Goal: Information Seeking & Learning: Learn about a topic

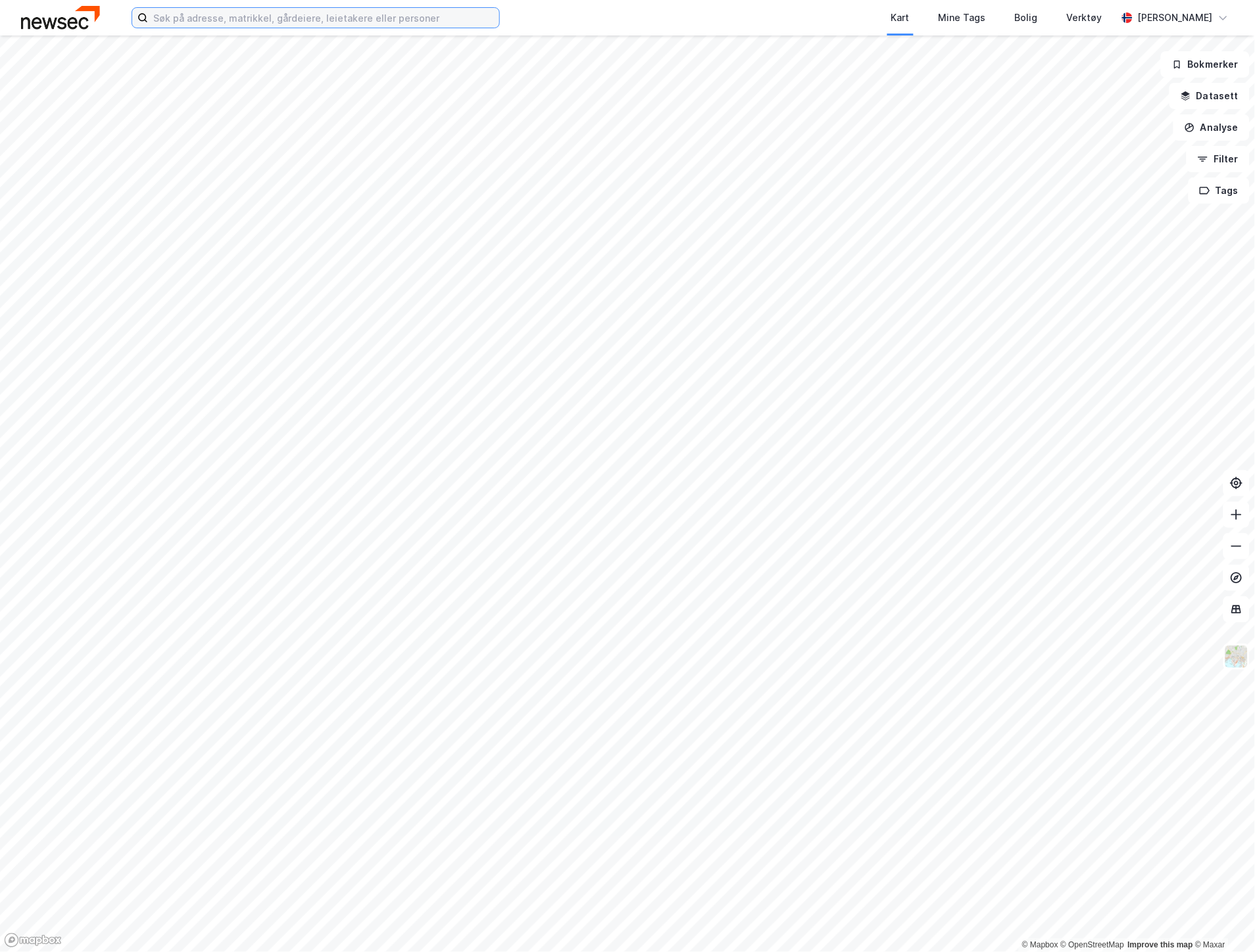
click at [186, 24] on input at bounding box center [323, 18] width 351 height 19
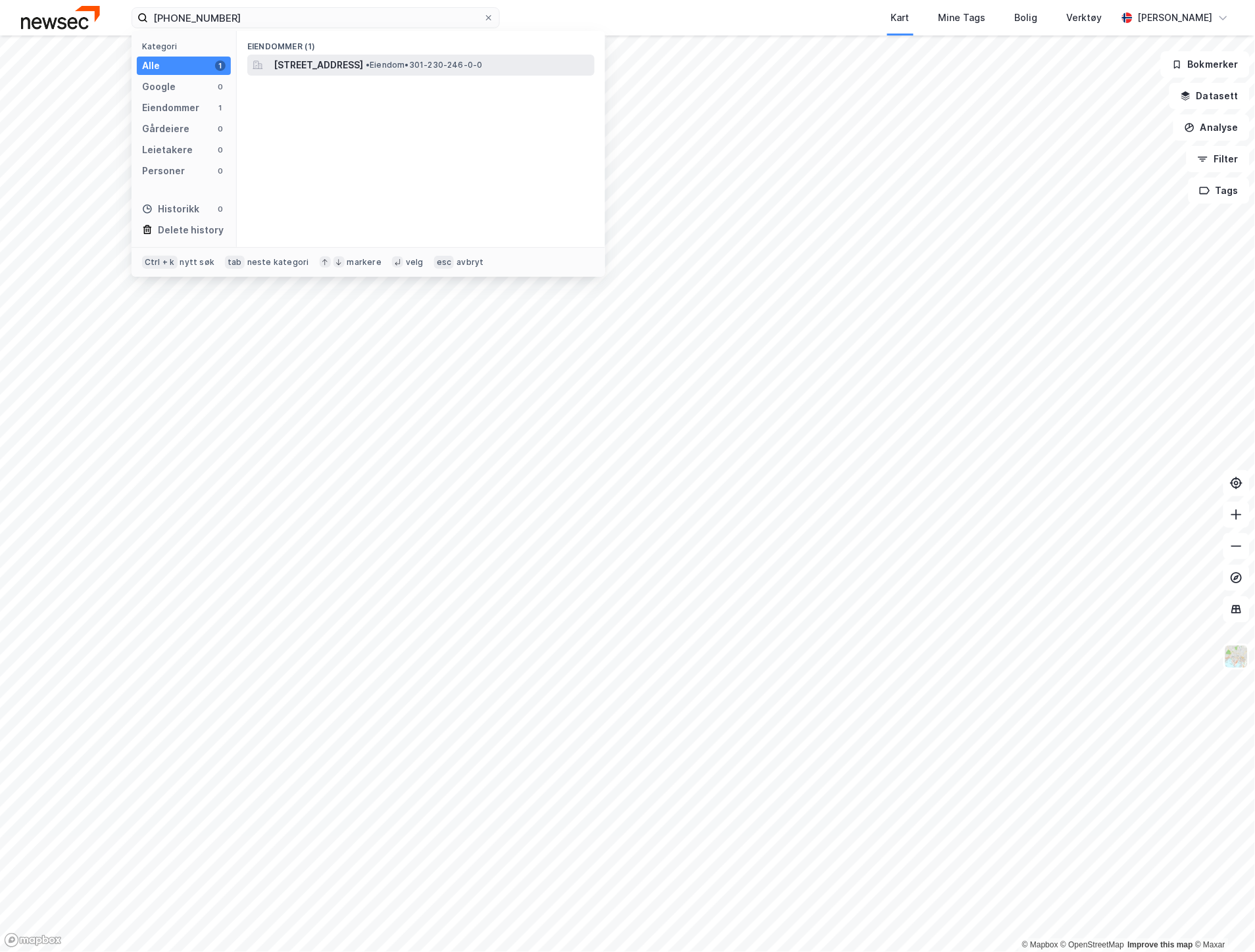
click at [350, 67] on span "[STREET_ADDRESS]" at bounding box center [318, 65] width 90 height 16
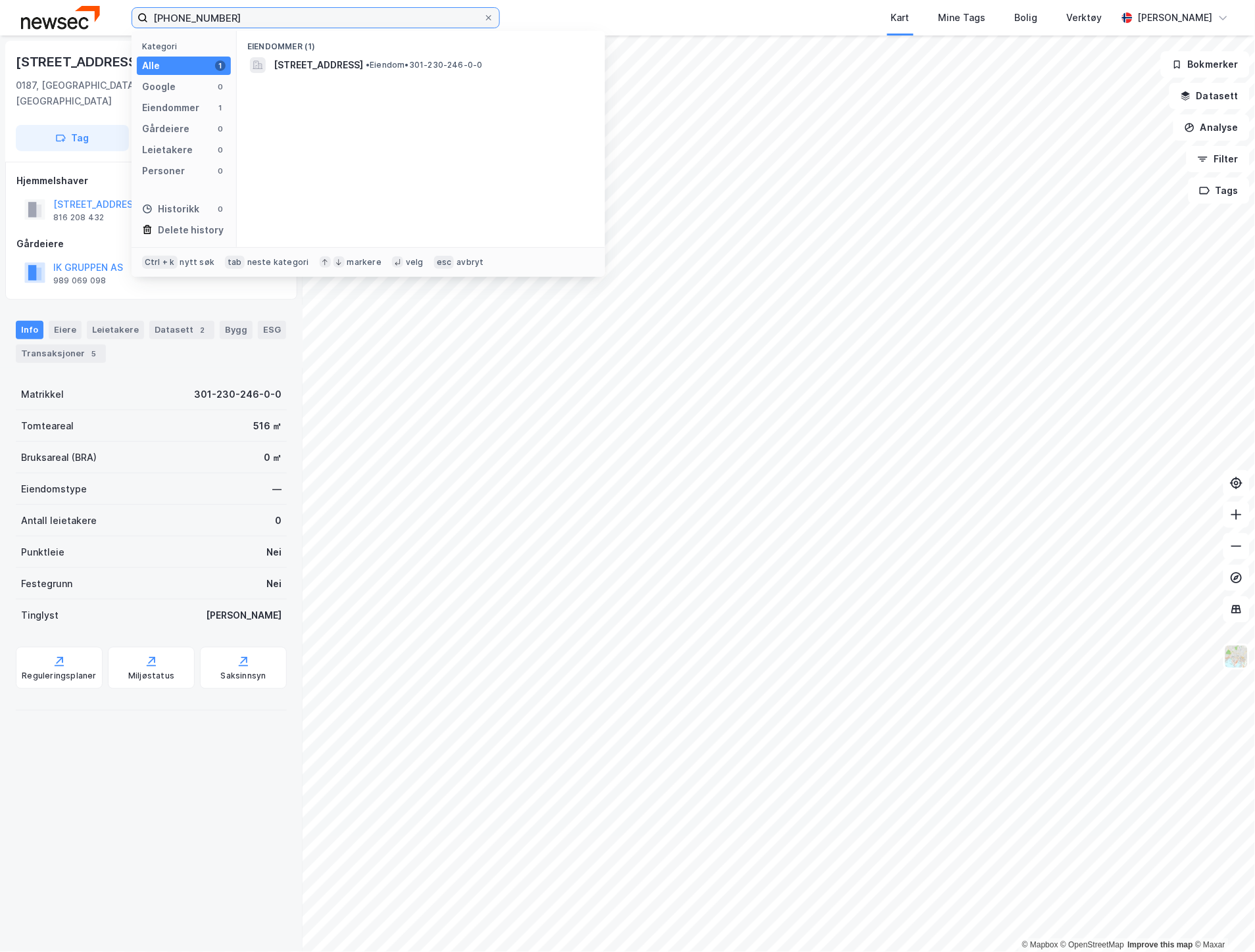
drag, startPoint x: 260, startPoint y: 8, endPoint x: 128, endPoint y: 12, distance: 132.1
click at [128, 12] on div "[PHONE_NUMBER] Kategori Alle 1 Google 0 Eiendommer 1 Gårdeiere 0 Leietakere 0 P…" at bounding box center [628, 18] width 1255 height 35
type input "b"
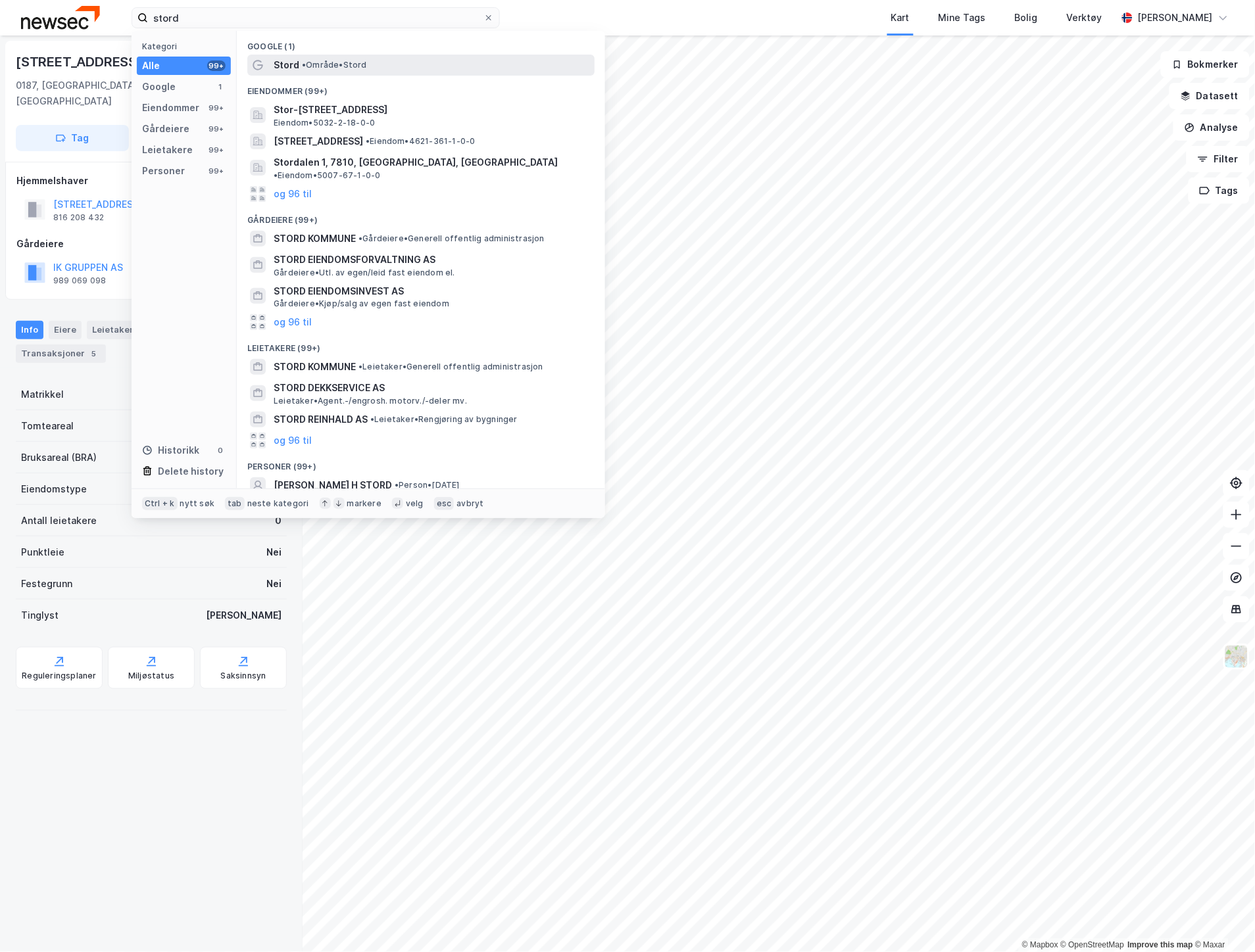
click at [297, 69] on span "Stord" at bounding box center [287, 65] width 26 height 16
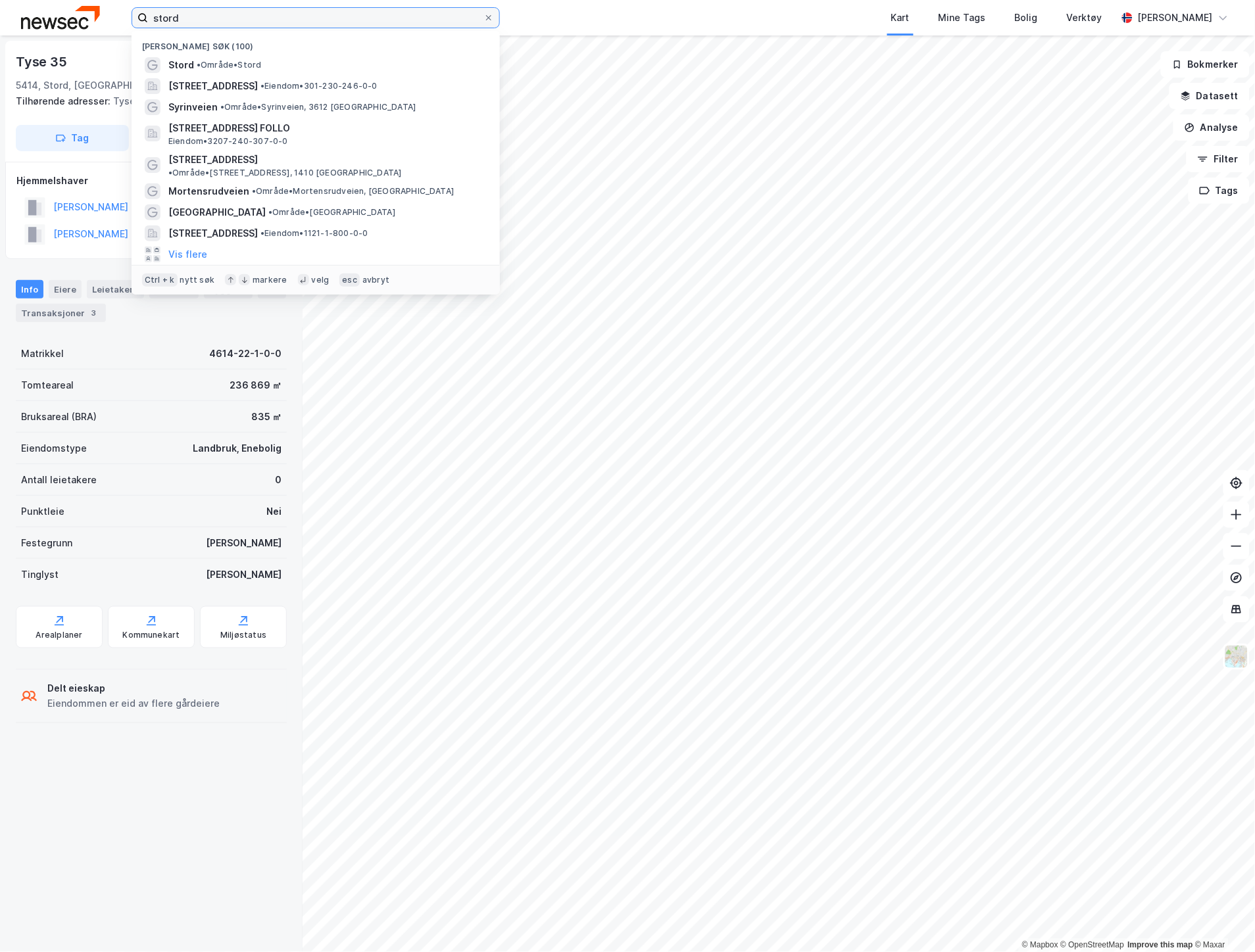
drag, startPoint x: 227, startPoint y: 19, endPoint x: 130, endPoint y: 17, distance: 97.0
click at [130, 17] on div "stord Nylige søk (100) Stord • Område • [STREET_ADDRESS] • Eiendom • 301-230-24…" at bounding box center [628, 18] width 1255 height 35
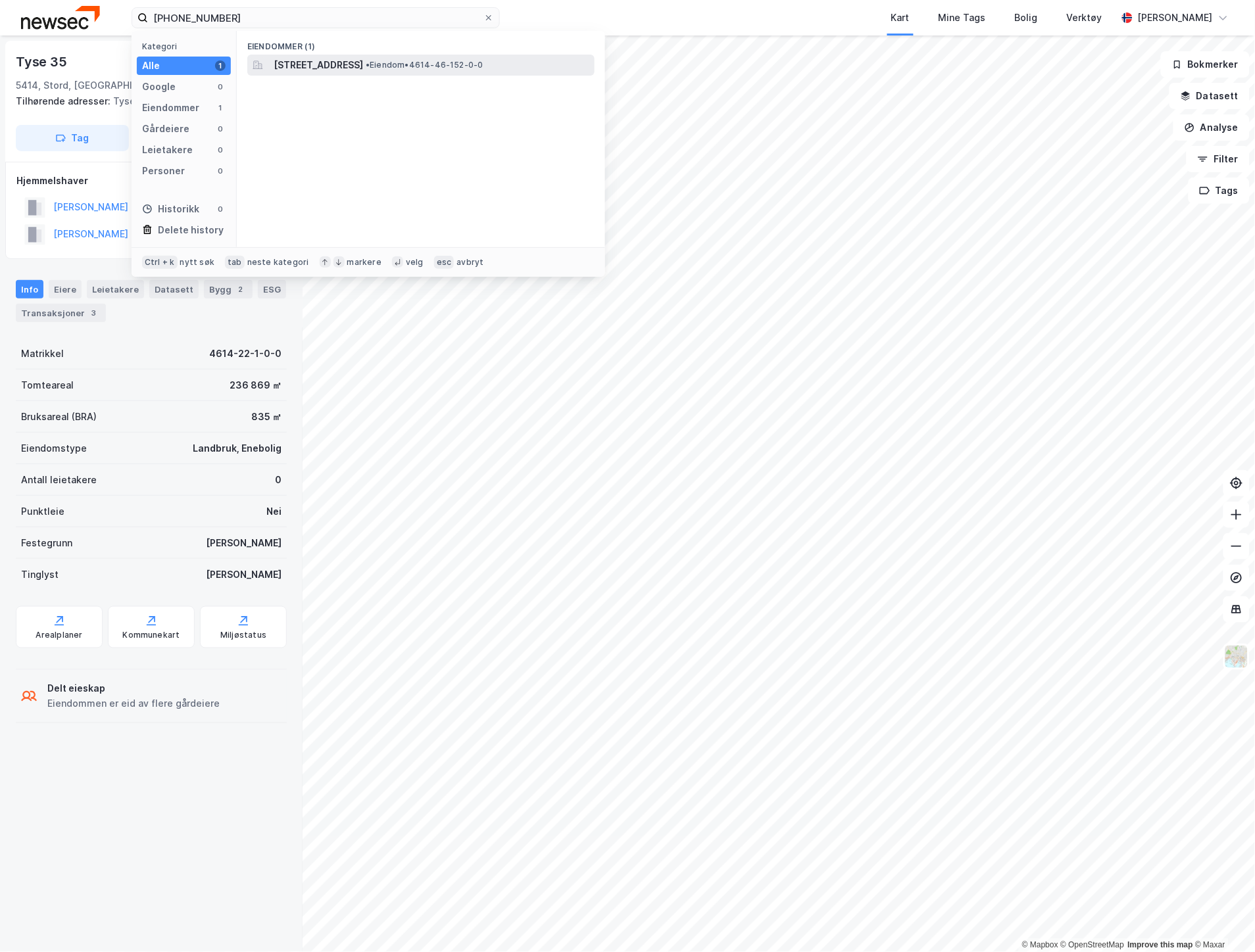
click at [360, 67] on span "[STREET_ADDRESS]" at bounding box center [318, 65] width 90 height 16
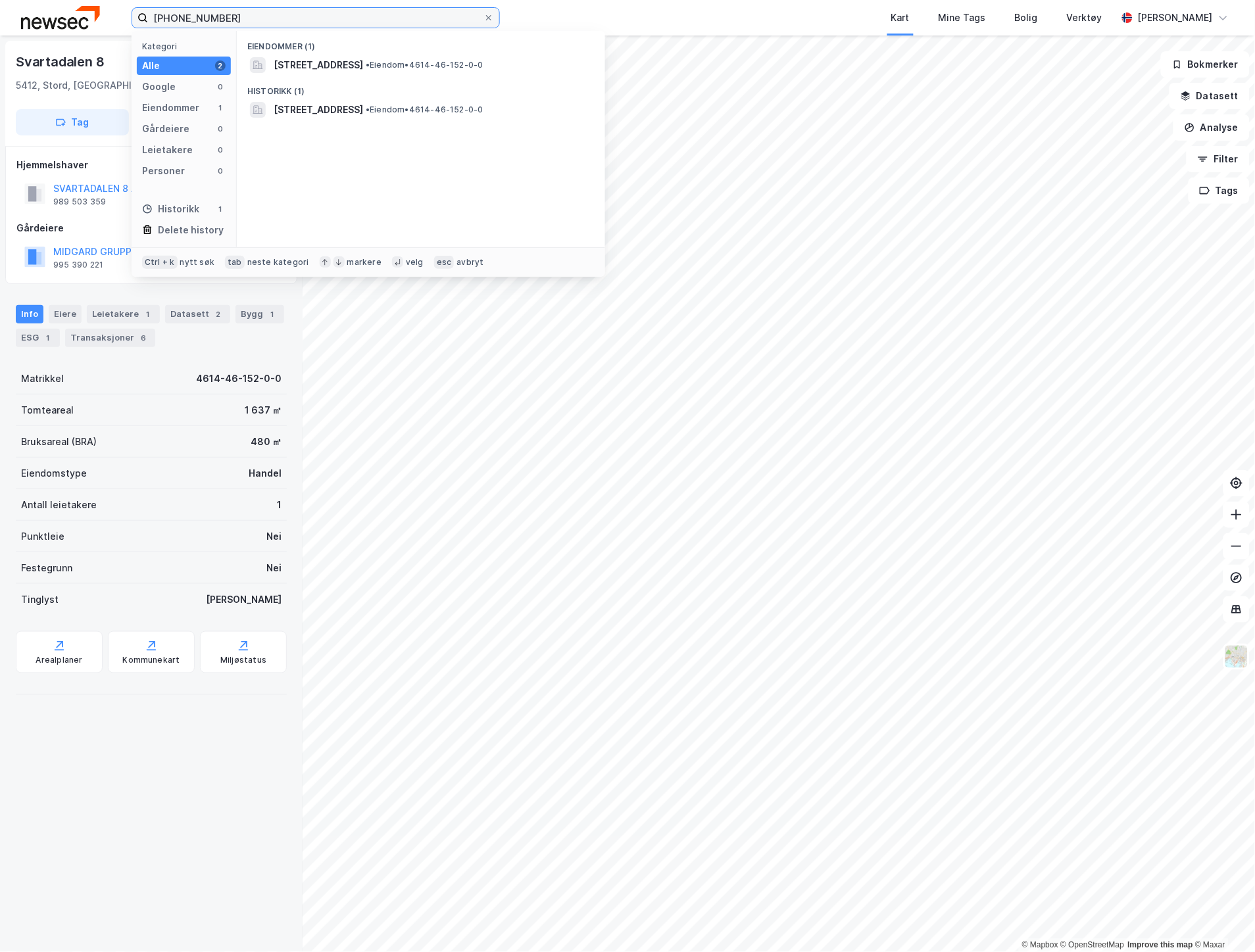
drag, startPoint x: 279, startPoint y: 13, endPoint x: 129, endPoint y: 13, distance: 150.0
click at [129, 13] on div "[PHONE_NUMBER] Kategori Alle 2 Google 0 Eiendommer 1 Gårdeiere 0 Leietakere 0 P…" at bounding box center [628, 18] width 1255 height 35
click at [267, 17] on input "[PHONE_NUMBER]" at bounding box center [316, 18] width 335 height 19
click at [265, 21] on input "[PHONE_NUMBER]" at bounding box center [316, 18] width 335 height 19
drag, startPoint x: 265, startPoint y: 21, endPoint x: 135, endPoint y: 14, distance: 130.2
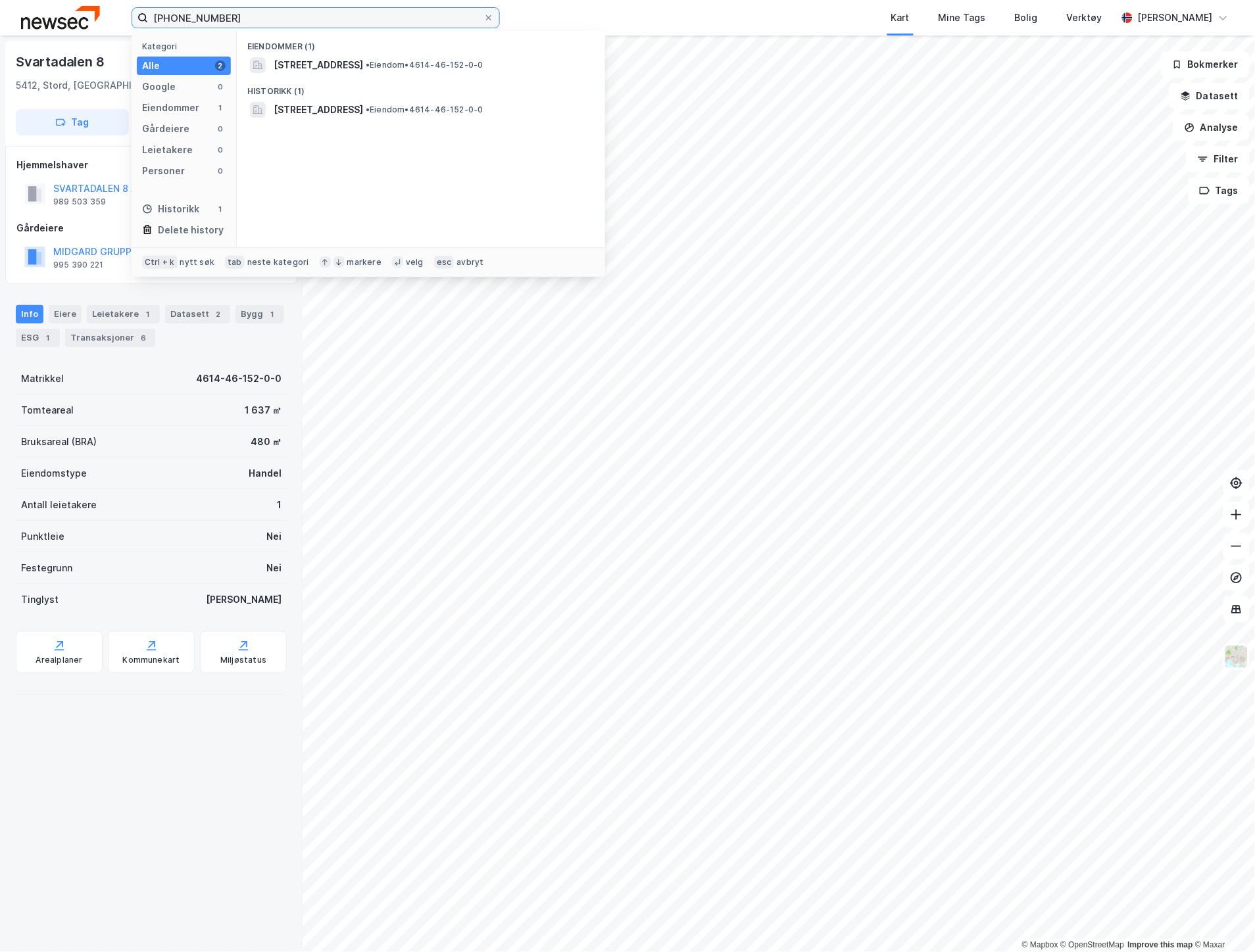
click at [135, 14] on label "[PHONE_NUMBER]" at bounding box center [316, 18] width 368 height 21
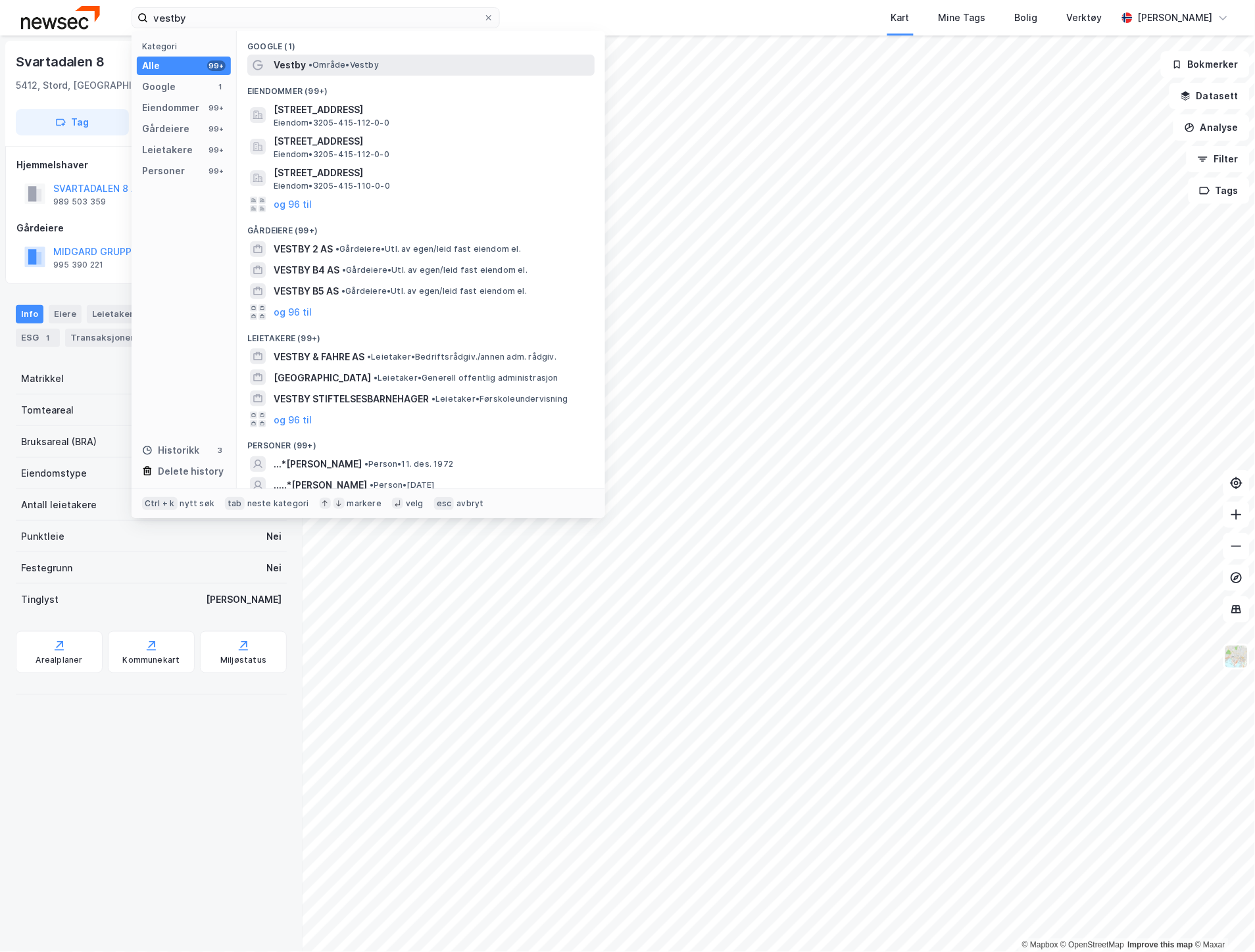
click at [356, 63] on span "• Område • [GEOGRAPHIC_DATA]" at bounding box center [343, 65] width 70 height 10
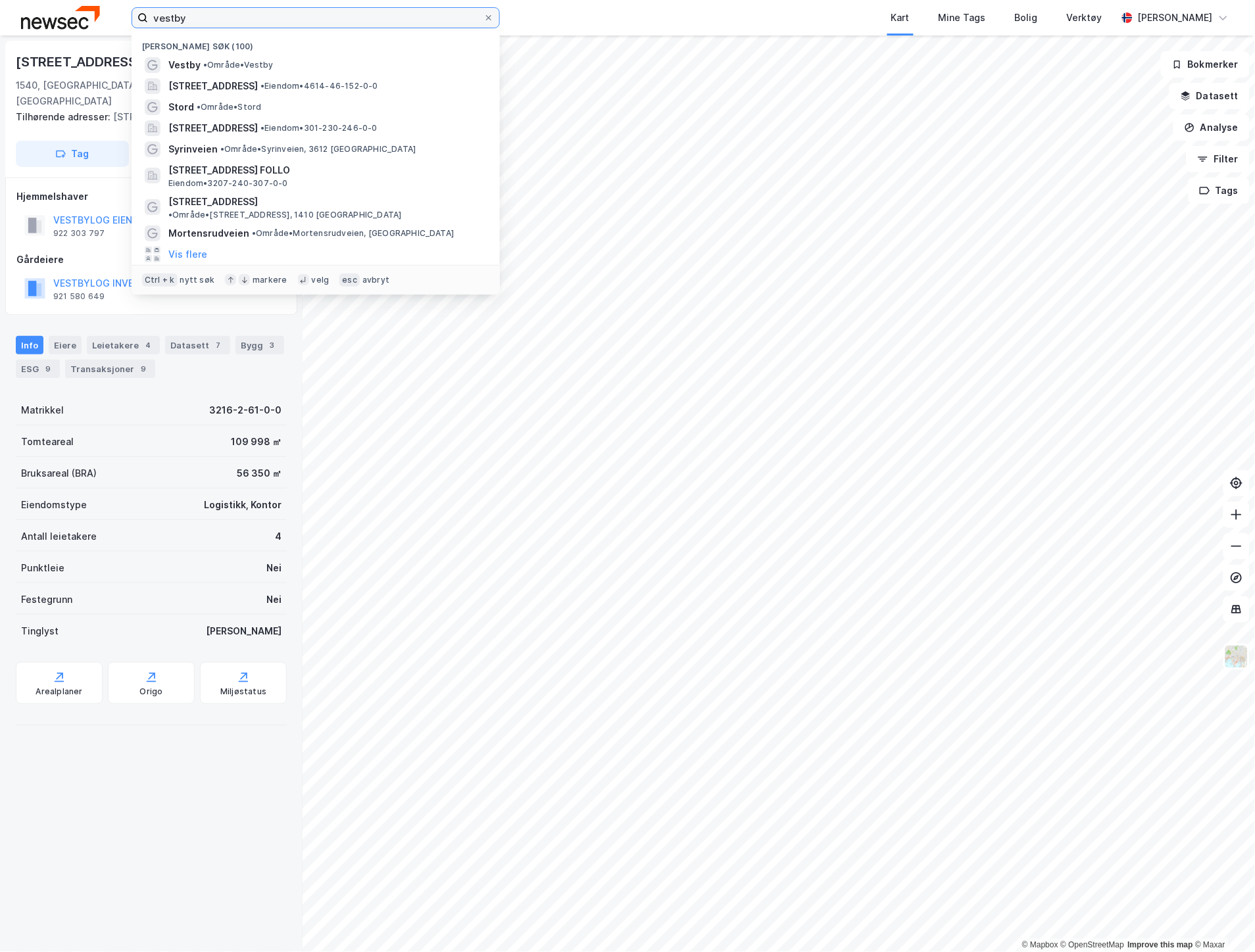
drag, startPoint x: 161, startPoint y: 18, endPoint x: 99, endPoint y: 15, distance: 62.1
click at [99, 15] on div "vestby Nylige søk (100) Vestby • Område • [STREET_ADDRESS] • Eiendom • 4614-46-…" at bounding box center [628, 18] width 1255 height 35
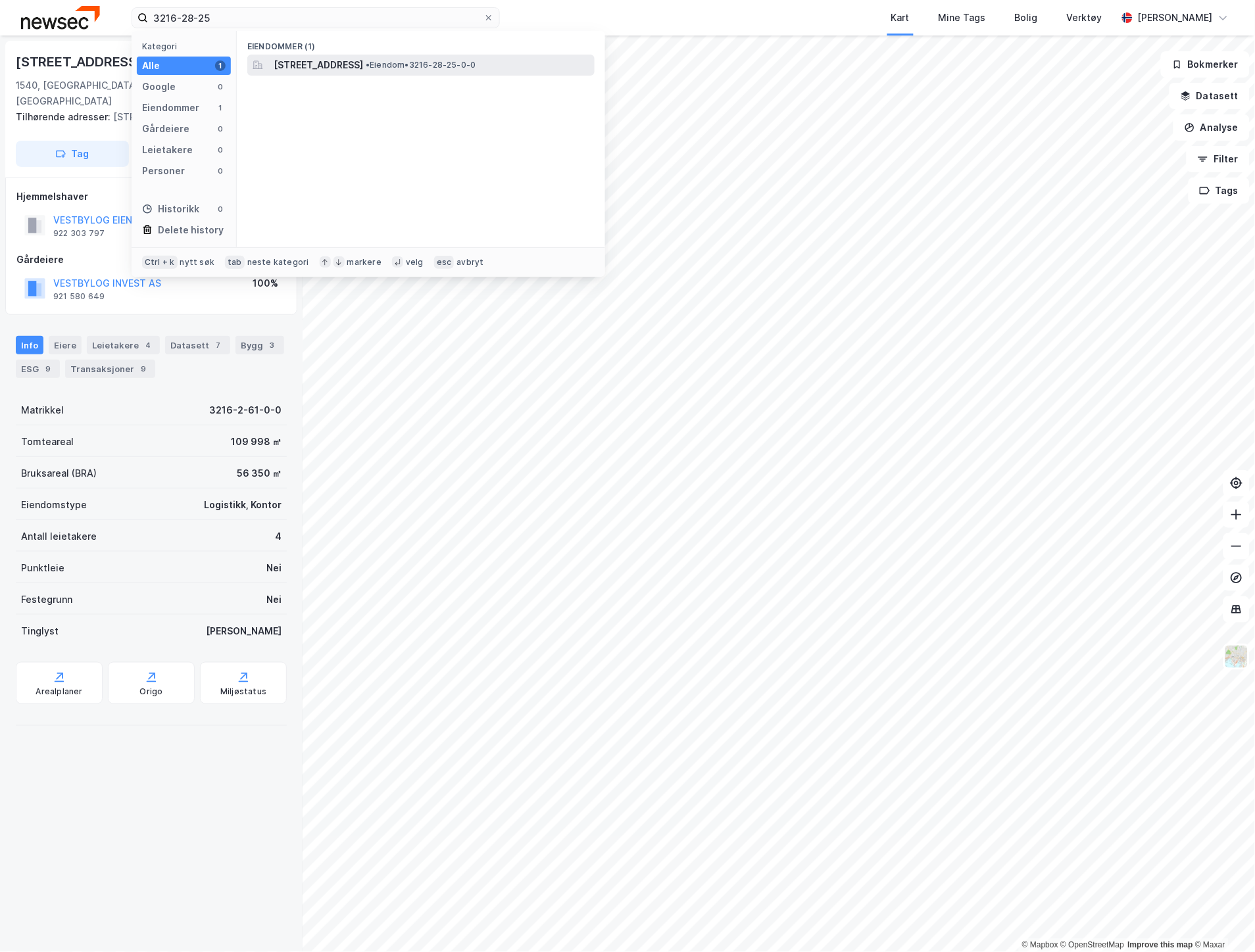
click at [305, 60] on span "[STREET_ADDRESS]" at bounding box center [318, 65] width 90 height 16
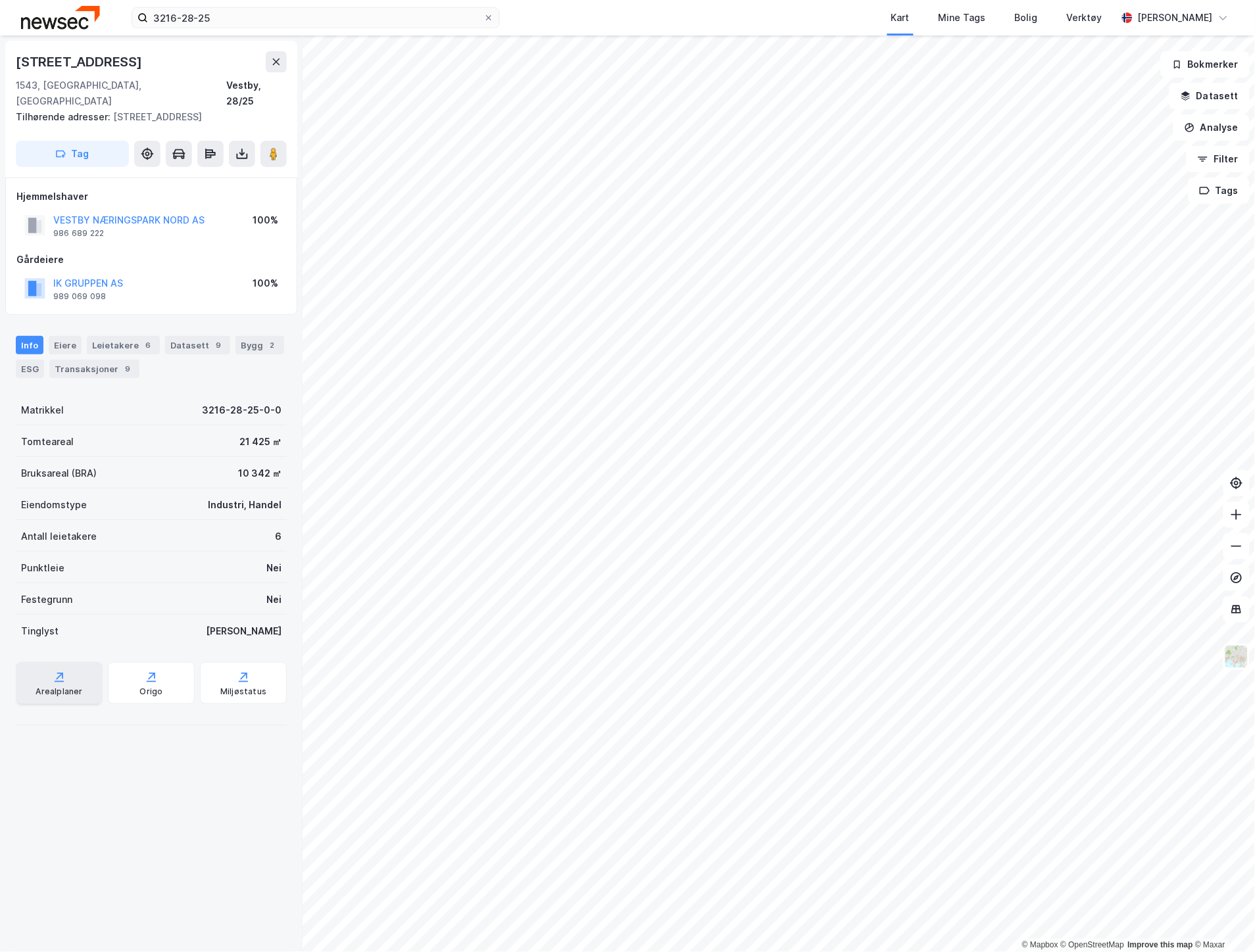
click at [63, 686] on div "Arealplaner" at bounding box center [58, 691] width 46 height 10
click at [235, 336] on div "Bygg 2" at bounding box center [259, 345] width 49 height 19
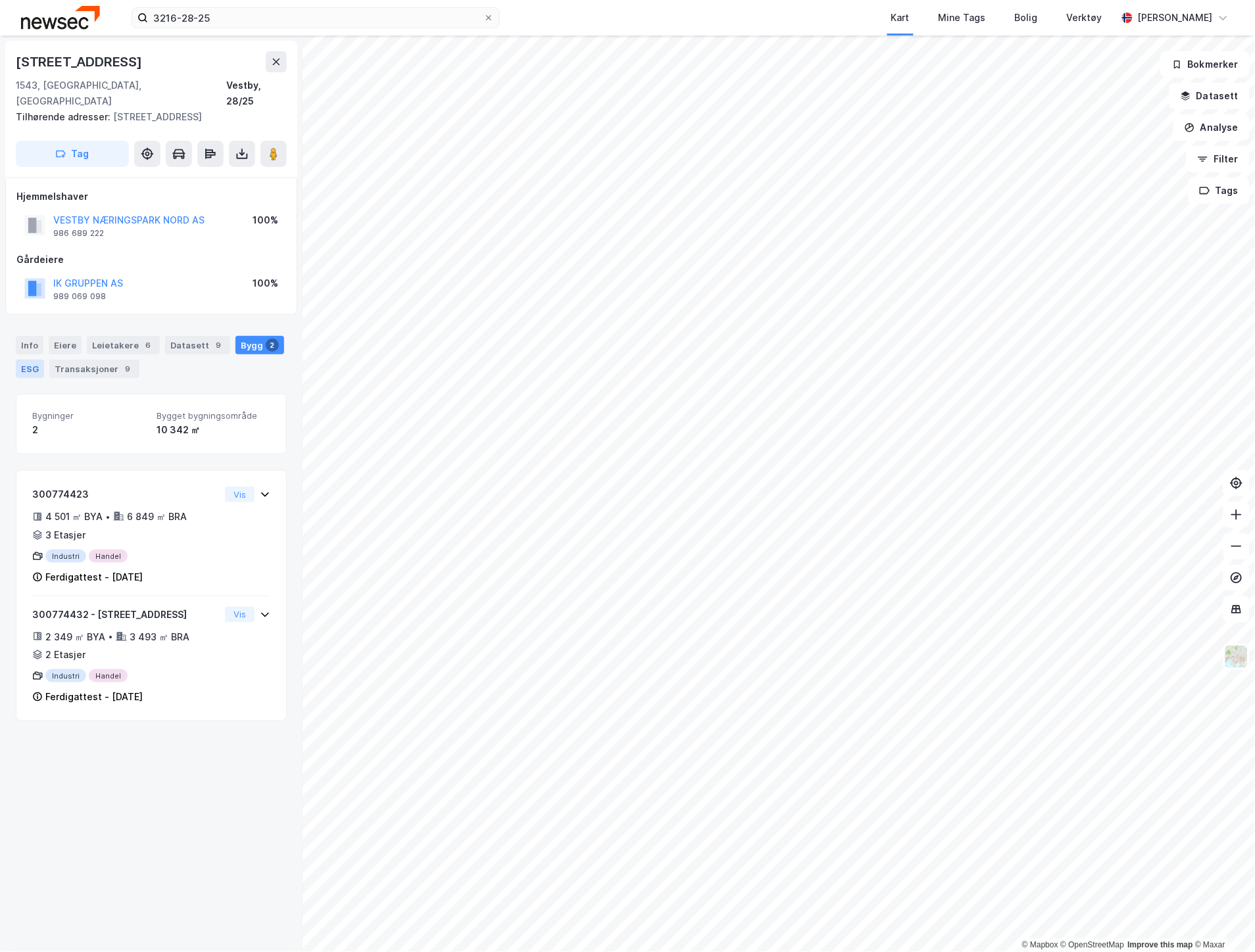
click at [27, 360] on div "ESG" at bounding box center [30, 369] width 29 height 19
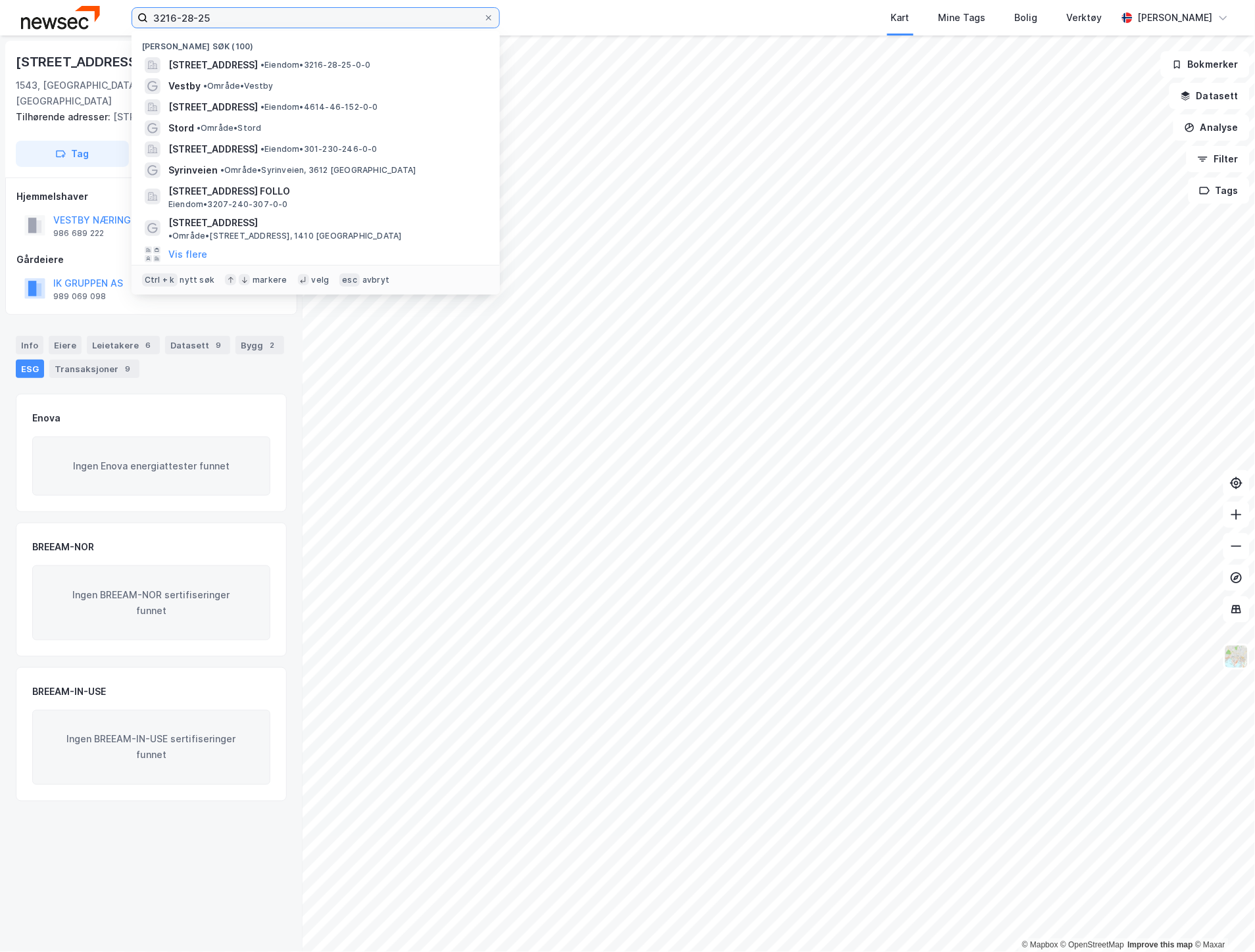
drag, startPoint x: 296, startPoint y: 21, endPoint x: 181, endPoint y: 16, distance: 115.1
click at [181, 16] on input "3216-28-25" at bounding box center [316, 18] width 335 height 19
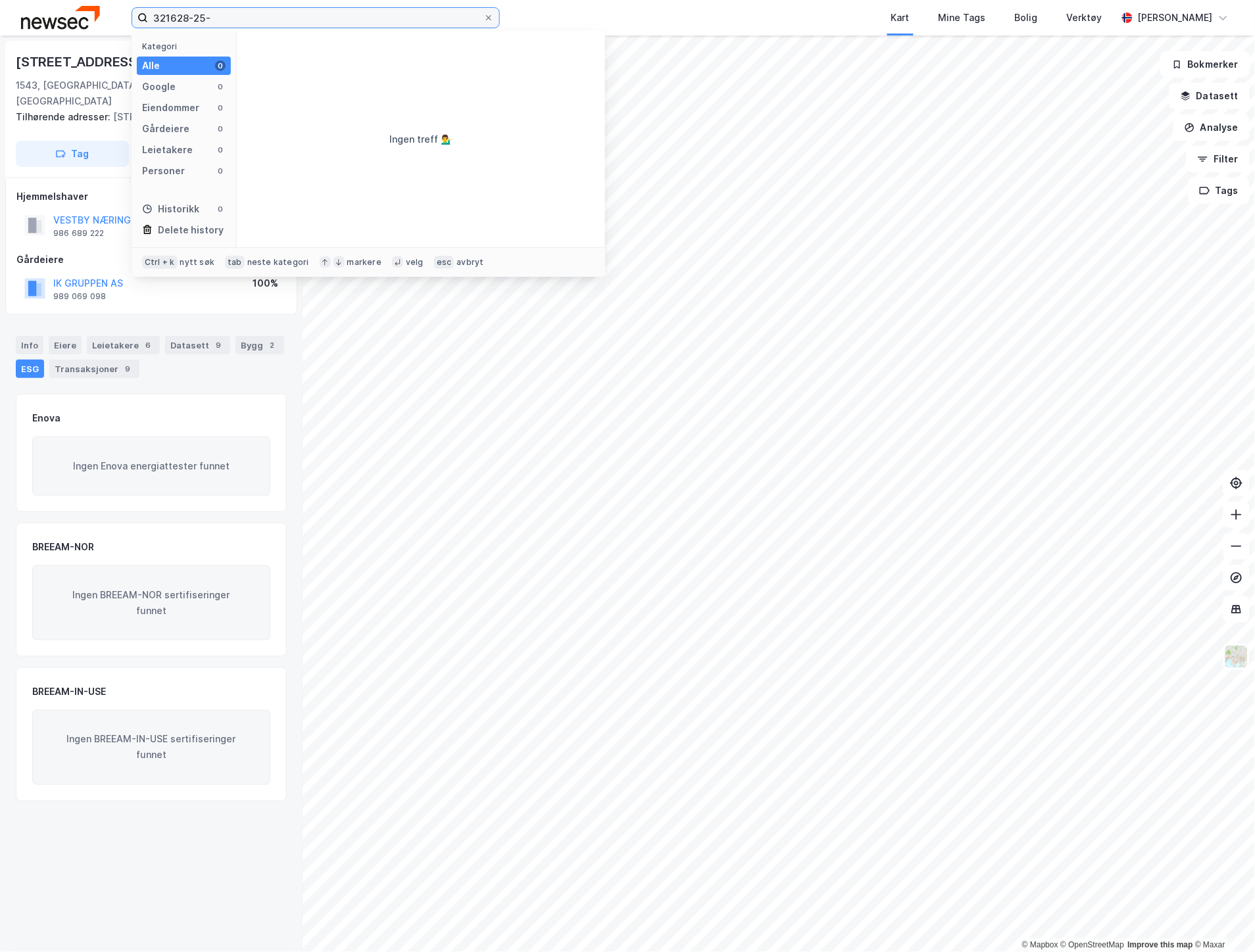
drag, startPoint x: 222, startPoint y: 17, endPoint x: 54, endPoint y: 14, distance: 168.0
click at [54, 14] on div "321628-25- Kategori Alle 0 Google 0 Eiendommer 0 Gårdeiere 0 Leietakere 0 Perso…" at bounding box center [628, 18] width 1255 height 35
type input "3216-31-12"
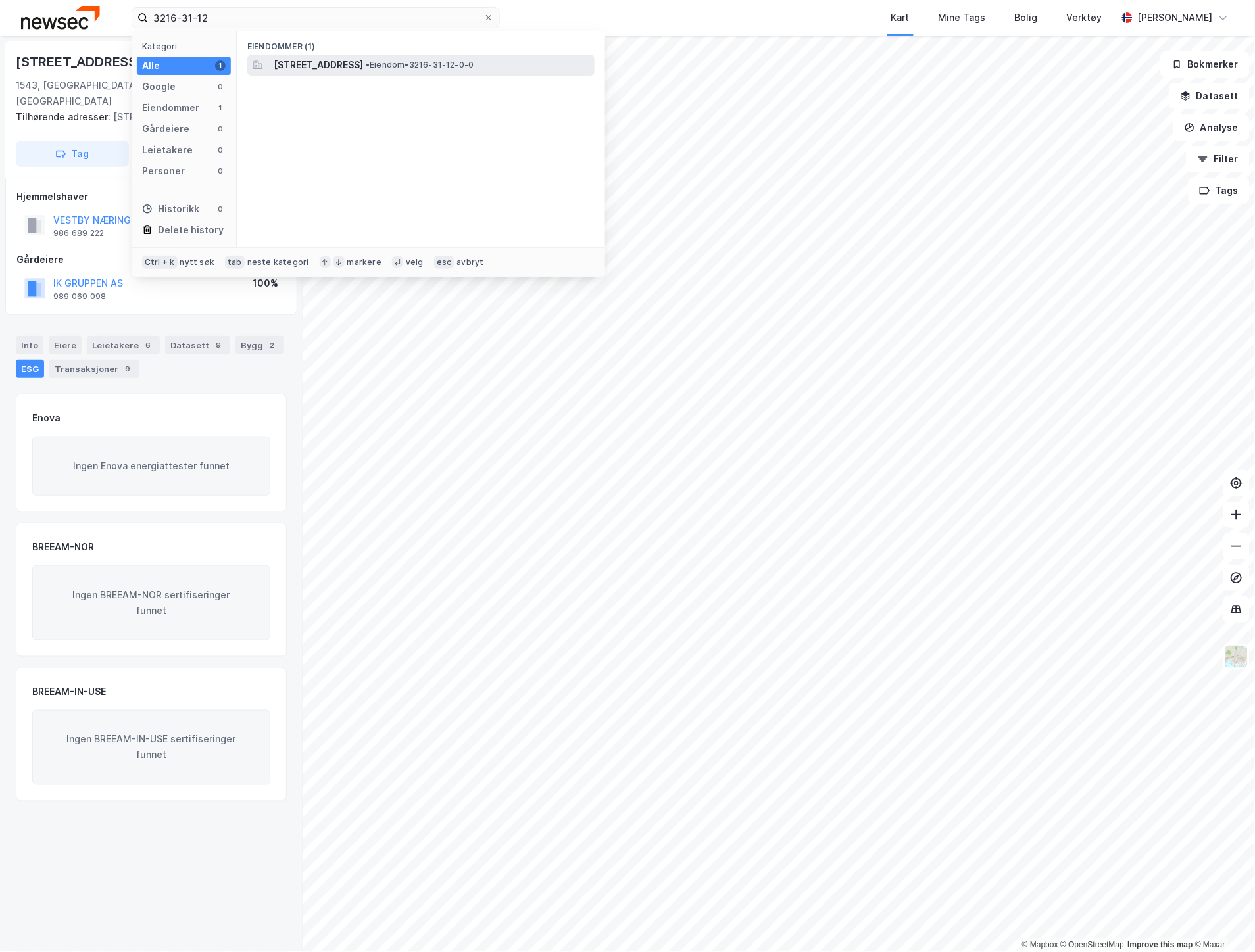
click at [329, 68] on span "[STREET_ADDRESS]" at bounding box center [318, 65] width 90 height 16
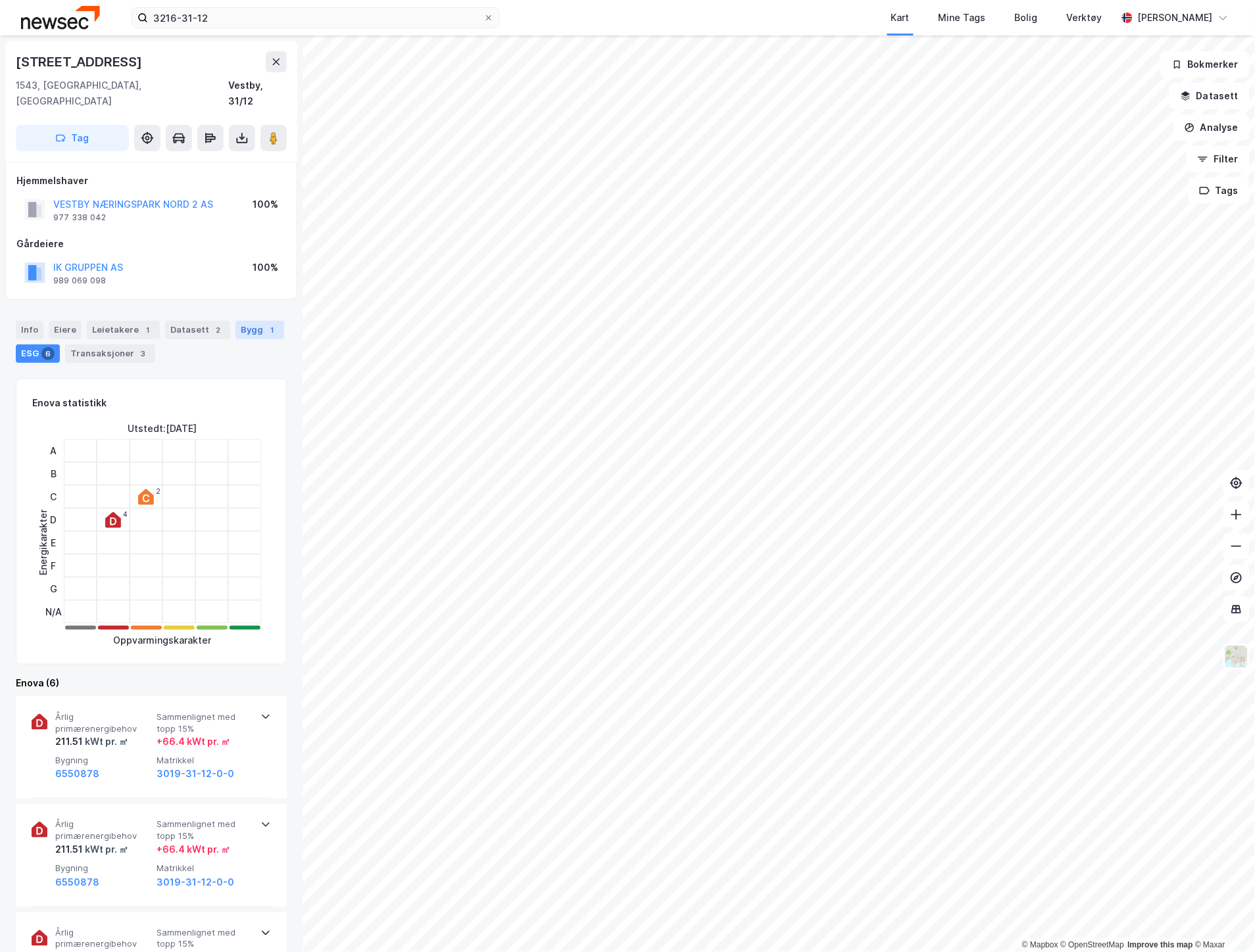
click at [268, 321] on div "Bygg 1" at bounding box center [259, 330] width 49 height 19
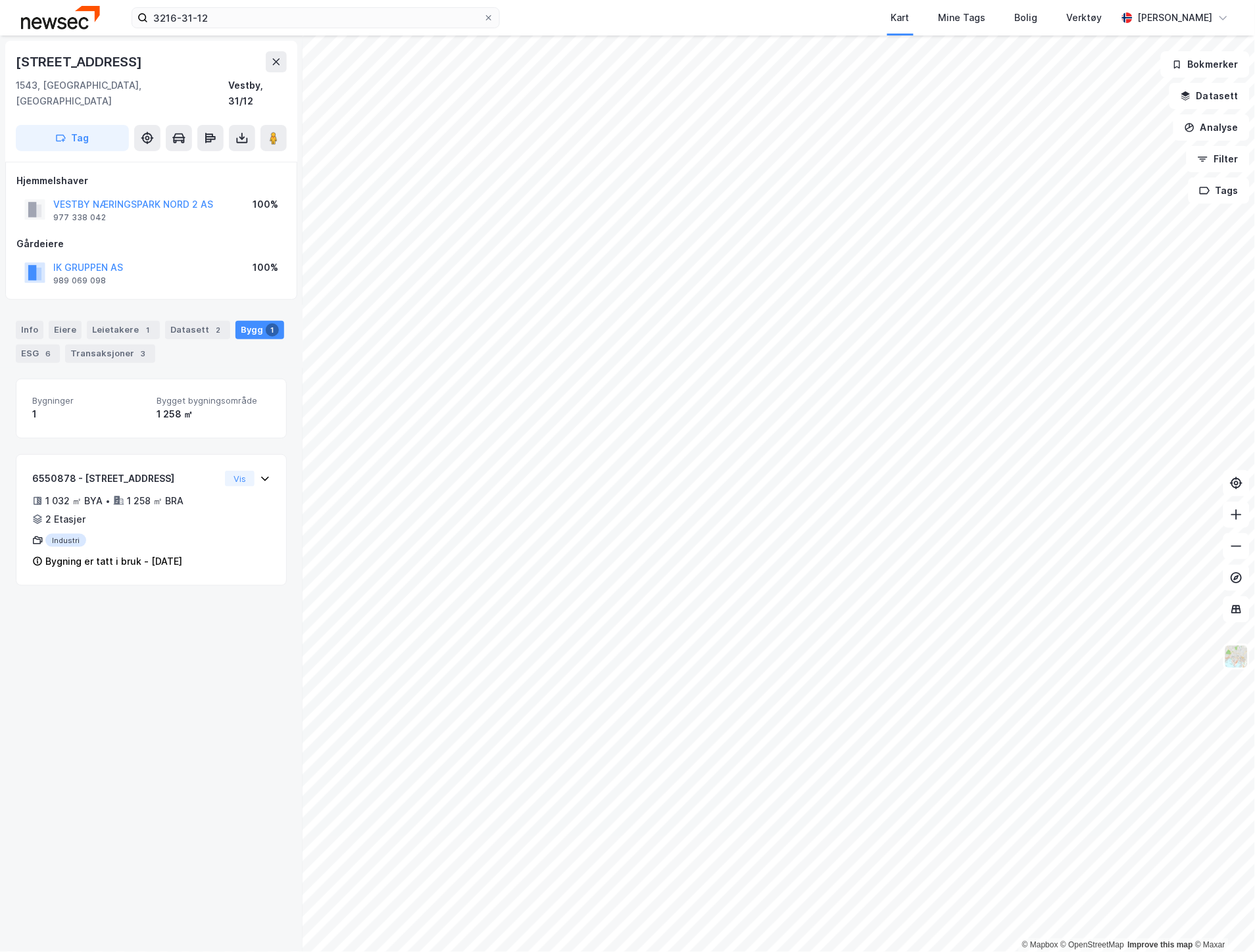
click at [38, 326] on div "Info [PERSON_NAME] 1 Datasett 2 Bygg 1 ESG 6 Transaksjoner 3" at bounding box center [151, 341] width 271 height 42
click at [42, 347] on div "6" at bounding box center [48, 353] width 13 height 13
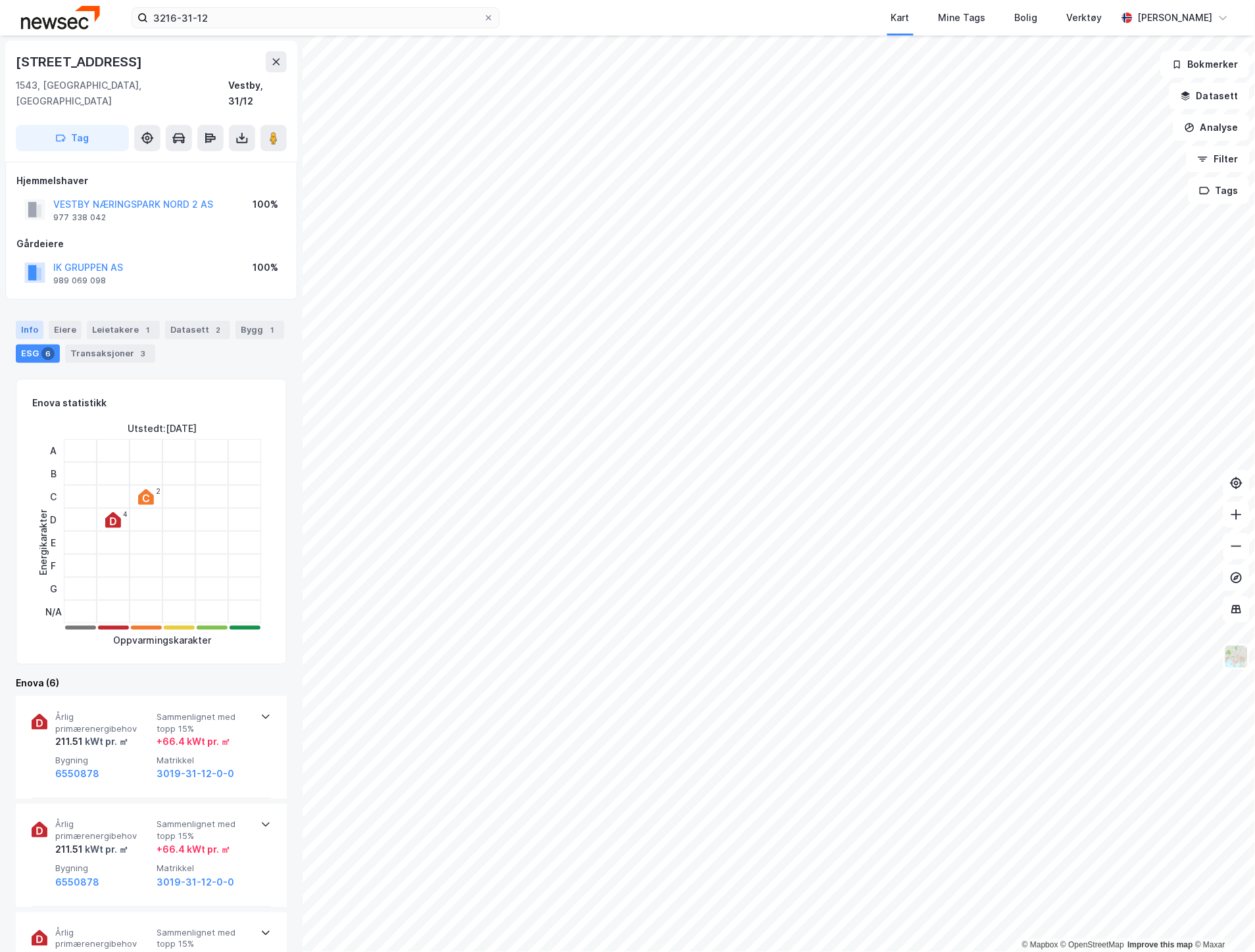
click at [34, 321] on div "Info" at bounding box center [30, 330] width 28 height 19
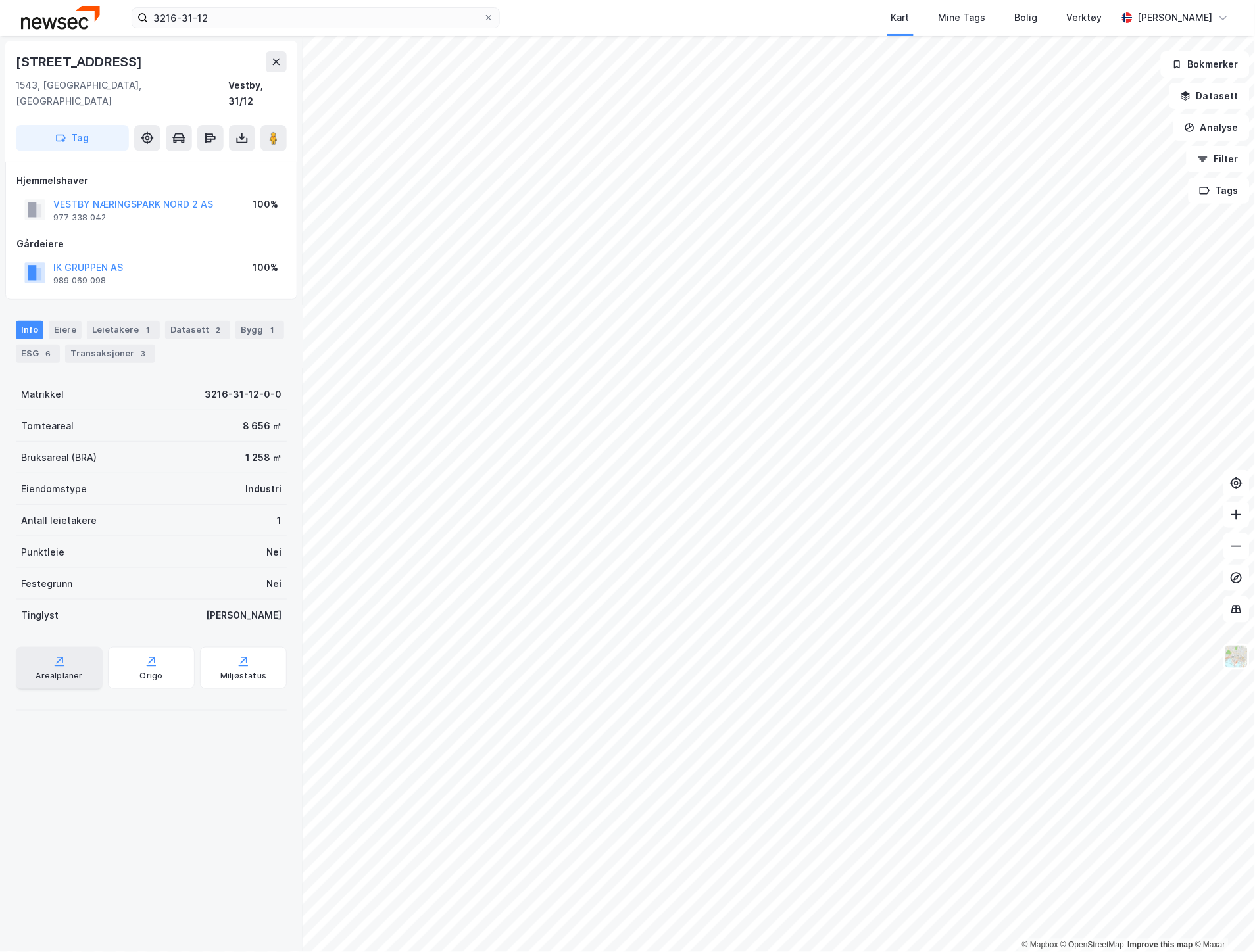
click at [73, 671] on div "Arealplaner" at bounding box center [58, 675] width 46 height 10
